Goal: Browse casually: Explore the website without a specific task or goal

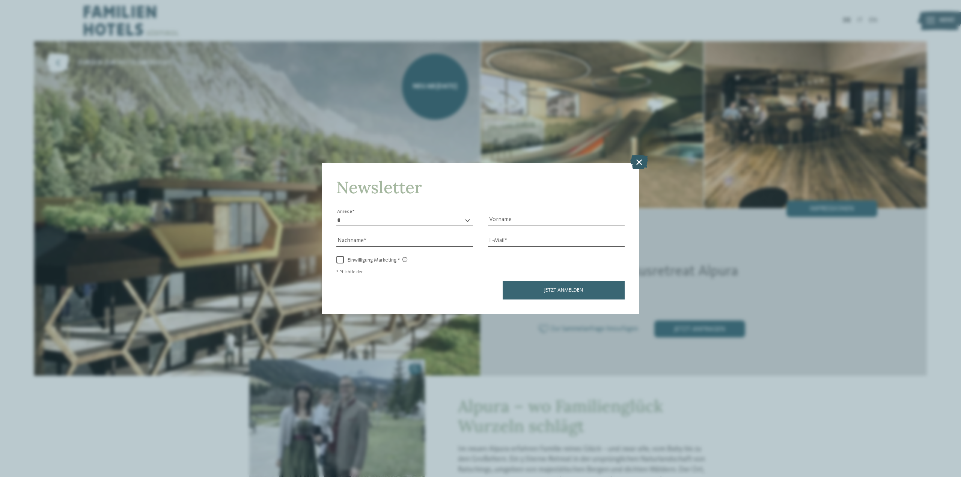
click at [640, 161] on icon at bounding box center [639, 162] width 18 height 14
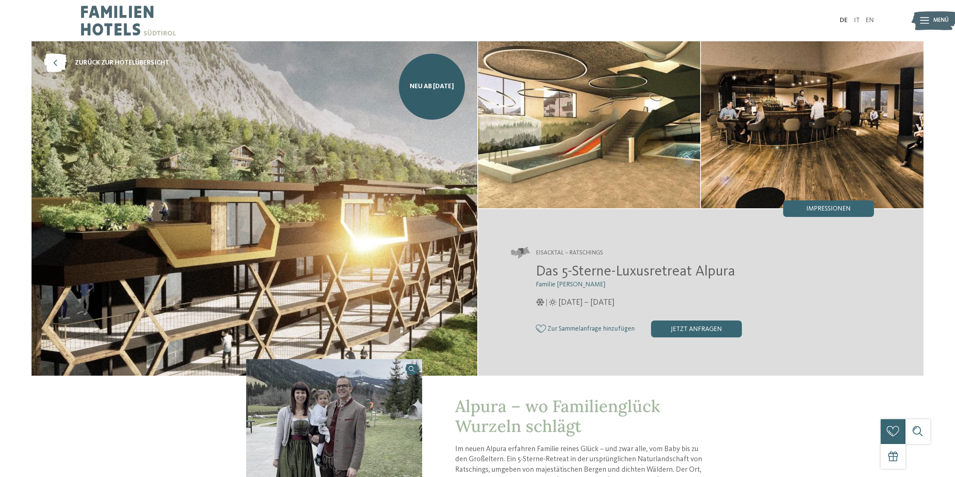
click at [348, 168] on img at bounding box center [255, 208] width 446 height 334
click at [347, 168] on img at bounding box center [255, 208] width 446 height 334
click at [827, 200] on div "Impressionen" at bounding box center [828, 208] width 91 height 17
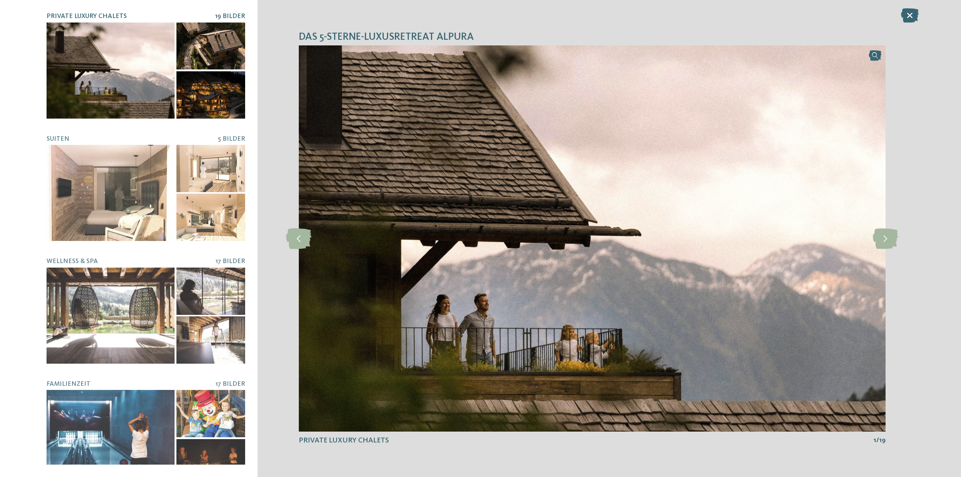
click at [639, 195] on img at bounding box center [592, 238] width 587 height 386
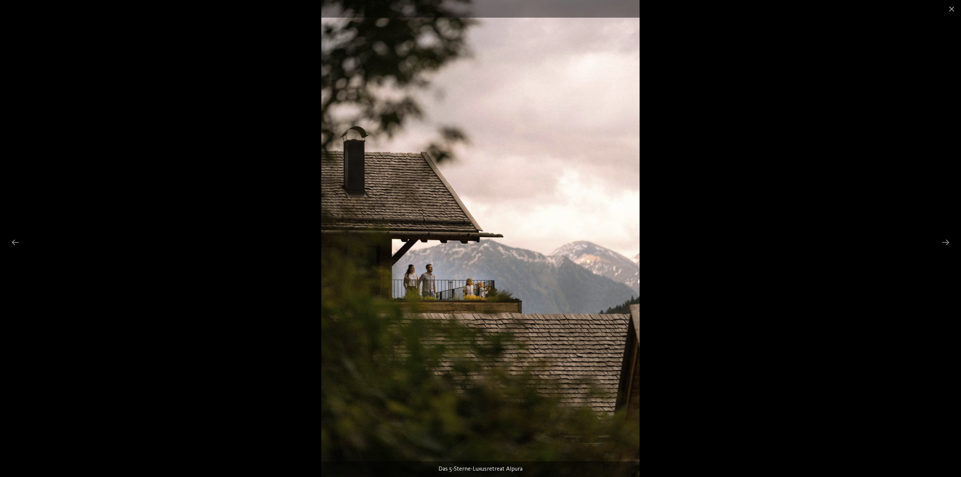
click at [489, 199] on img at bounding box center [480, 238] width 318 height 477
drag, startPoint x: 480, startPoint y: 206, endPoint x: 250, endPoint y: 209, distance: 230.8
click at [321, 213] on img at bounding box center [480, 238] width 318 height 477
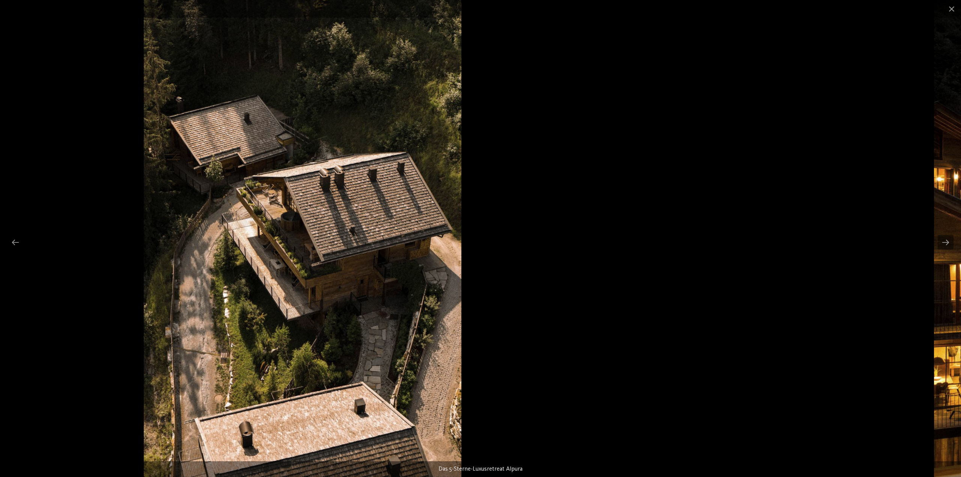
drag, startPoint x: 472, startPoint y: 221, endPoint x: 327, endPoint y: 170, distance: 154.0
click at [376, 170] on img at bounding box center [302, 238] width 317 height 477
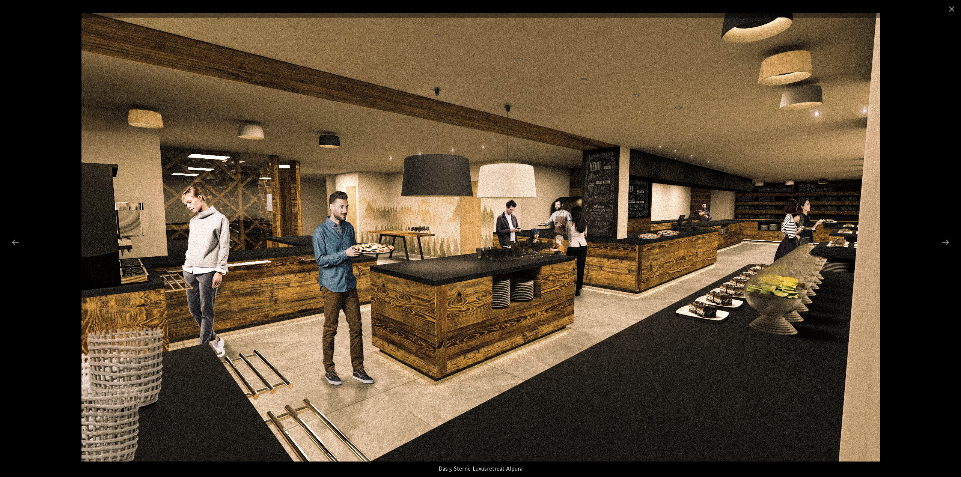
drag, startPoint x: 528, startPoint y: 210, endPoint x: 511, endPoint y: 176, distance: 37.8
click at [511, 176] on img at bounding box center [480, 237] width 798 height 449
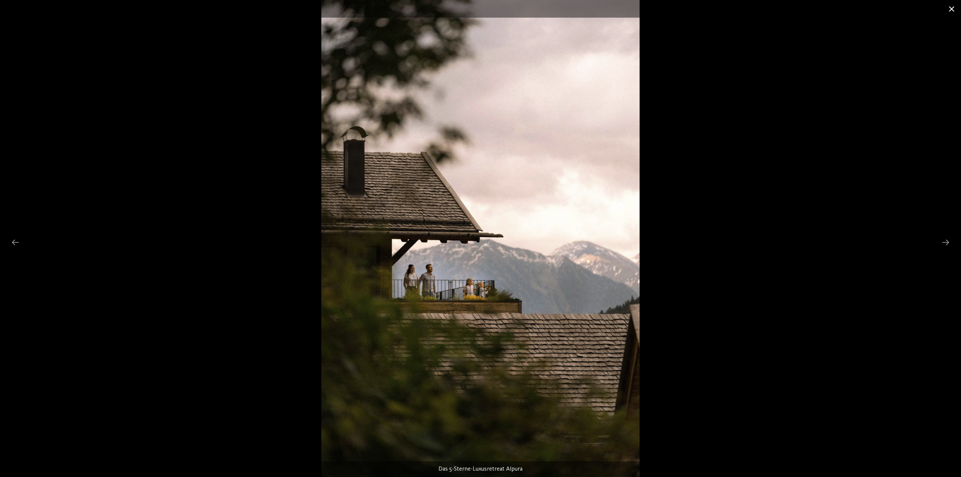
click at [948, 10] on span at bounding box center [951, 9] width 19 height 18
